Goal: Find specific page/section: Find specific page/section

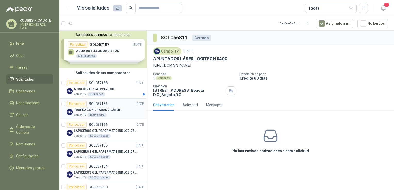
click at [125, 117] on article "Por cotizar SOL057182 [DATE] TROFEO CON GRABADO LÁSER Caracol TV 15 Unidades" at bounding box center [102, 109] width 87 height 21
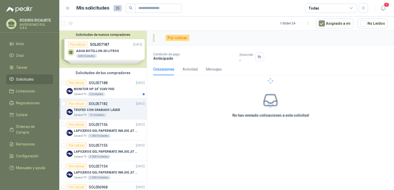
click at [125, 117] on article "Por cotizar SOL057182 [DATE] TROFEO CON GRABADO LÁSER Caracol TV 15 Unidades" at bounding box center [102, 109] width 87 height 21
